Goal: Task Accomplishment & Management: Use online tool/utility

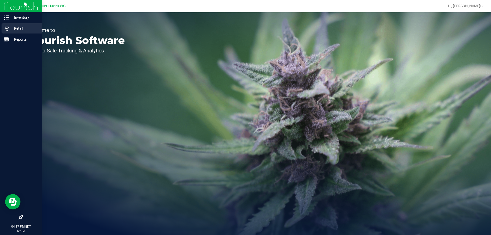
click at [20, 28] on p "Retail" at bounding box center [24, 28] width 31 height 6
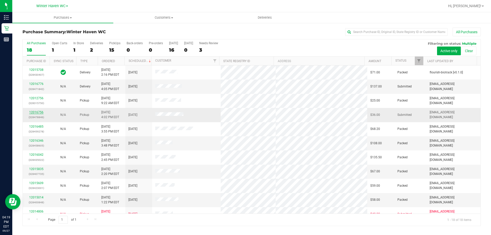
click at [38, 113] on link "12016756" at bounding box center [36, 112] width 14 height 4
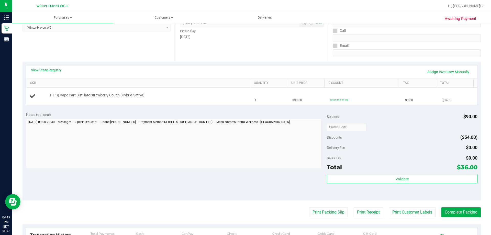
scroll to position [77, 0]
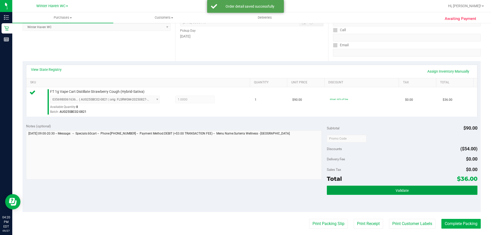
click at [400, 188] on span "Validate" at bounding box center [401, 190] width 13 height 4
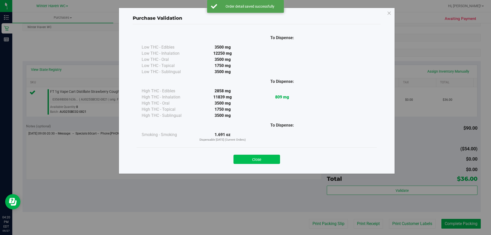
click at [251, 158] on button "Close" at bounding box center [256, 159] width 47 height 9
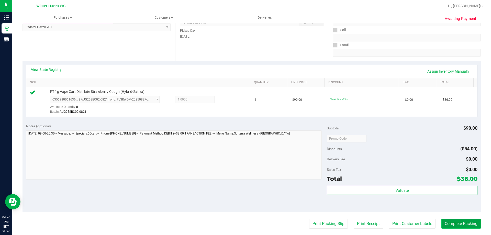
click at [461, 222] on button "Complete Packing" at bounding box center [460, 224] width 39 height 10
